Goal: Leave review/rating: Share an evaluation or opinion about a product, service, or content

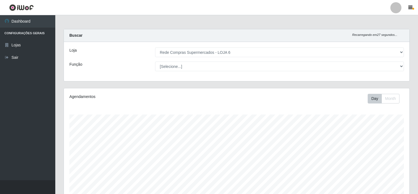
select select "398"
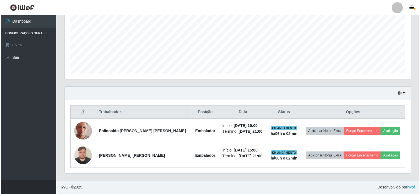
scroll to position [115, 346]
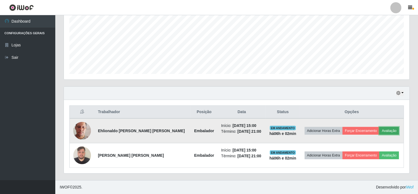
click at [389, 131] on button "Avaliação" at bounding box center [390, 131] width 20 height 8
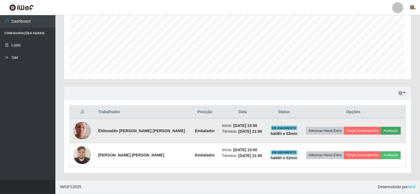
scroll to position [115, 342]
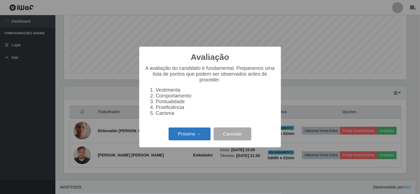
click at [193, 137] on button "Próximo →" at bounding box center [189, 134] width 42 height 13
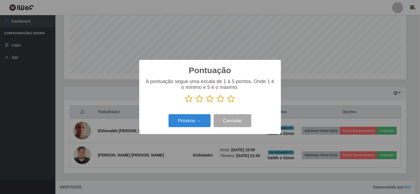
click at [229, 102] on icon at bounding box center [231, 99] width 8 height 8
click at [227, 103] on input "radio" at bounding box center [227, 103] width 0 height 0
click at [185, 124] on button "Próximo →" at bounding box center [189, 121] width 42 height 13
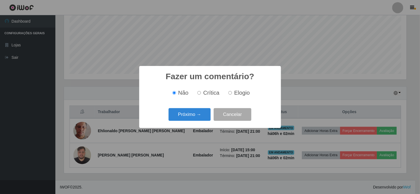
click at [237, 94] on span "Elogio" at bounding box center [241, 93] width 15 height 6
click at [232, 94] on input "Elogio" at bounding box center [230, 93] width 4 height 4
radio input "true"
click at [193, 115] on button "Próximo →" at bounding box center [189, 114] width 42 height 13
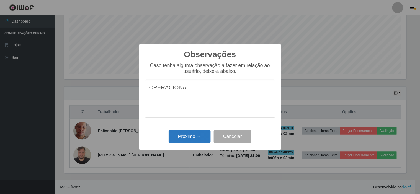
type textarea "OPERACIONAL"
click at [191, 136] on button "Próximo →" at bounding box center [189, 137] width 42 height 13
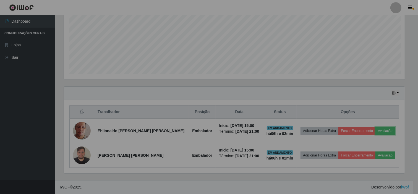
scroll to position [115, 346]
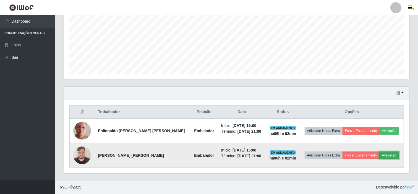
click at [389, 155] on button "Avaliação" at bounding box center [390, 156] width 20 height 8
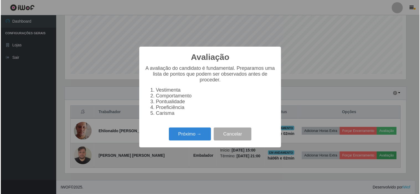
scroll to position [115, 342]
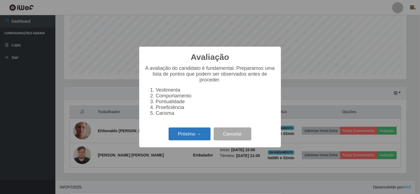
click at [198, 135] on button "Próximo →" at bounding box center [189, 134] width 42 height 13
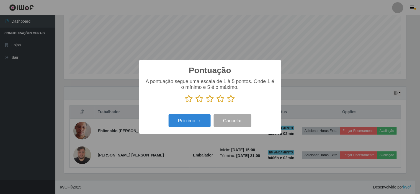
scroll to position [276540, 276312]
click at [229, 101] on icon at bounding box center [231, 99] width 8 height 8
click at [227, 103] on input "radio" at bounding box center [227, 103] width 0 height 0
click at [199, 118] on button "Próximo →" at bounding box center [189, 121] width 42 height 13
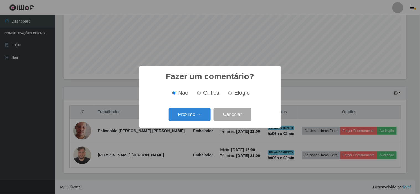
click at [243, 93] on span "Elogio" at bounding box center [241, 93] width 15 height 6
click at [232, 93] on input "Elogio" at bounding box center [230, 93] width 4 height 4
radio input "true"
click at [202, 115] on button "Próximo →" at bounding box center [189, 114] width 42 height 13
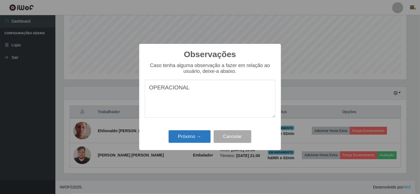
type textarea "OPERACIONAL"
click at [190, 137] on button "Próximo →" at bounding box center [189, 137] width 42 height 13
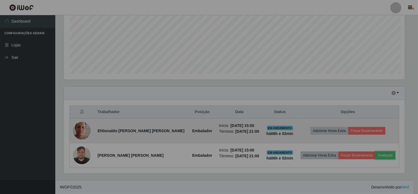
scroll to position [115, 346]
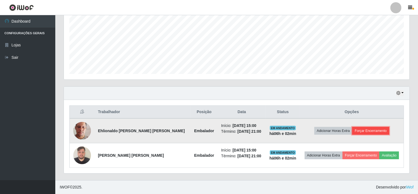
click at [367, 130] on button "Forçar Encerramento" at bounding box center [370, 131] width 37 height 8
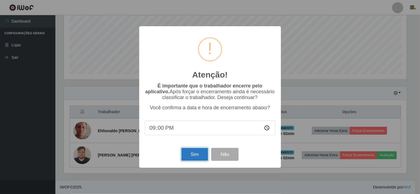
click at [194, 156] on button "Sim" at bounding box center [194, 154] width 27 height 13
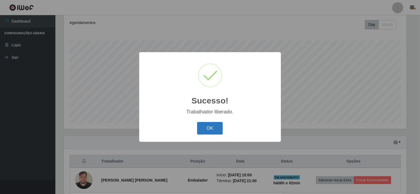
click at [216, 128] on button "OK" at bounding box center [210, 128] width 26 height 13
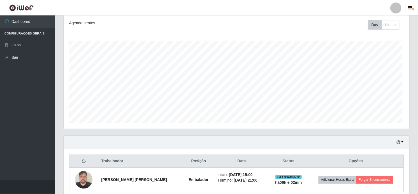
scroll to position [115, 346]
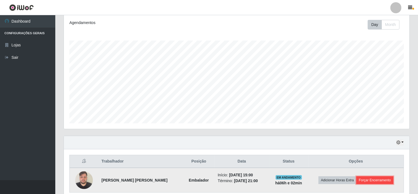
click at [374, 179] on button "Forçar Encerramento" at bounding box center [375, 181] width 37 height 8
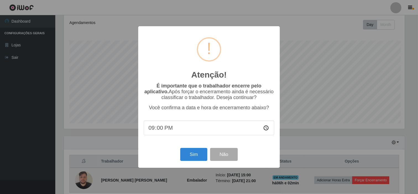
scroll to position [115, 342]
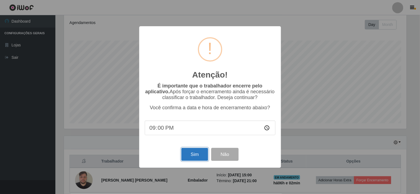
click at [199, 151] on button "Sim" at bounding box center [194, 154] width 27 height 13
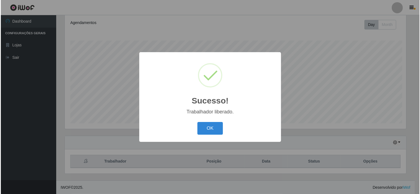
scroll to position [0, 0]
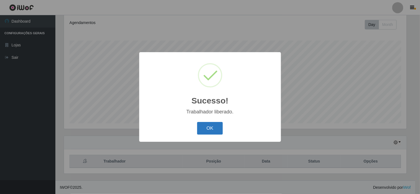
click at [214, 129] on button "OK" at bounding box center [210, 128] width 26 height 13
